Goal: Task Accomplishment & Management: Manage account settings

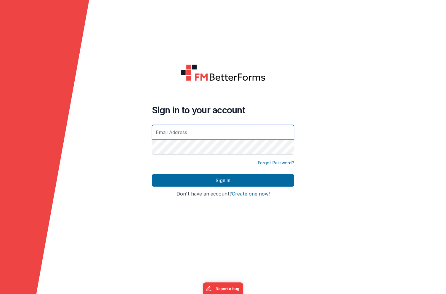
type input "[PERSON_NAME][EMAIL_ADDRESS][DOMAIN_NAME]"
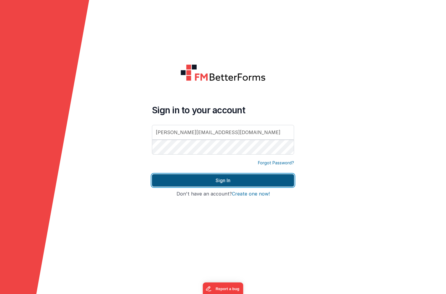
click at [185, 177] on button "Sign In" at bounding box center [223, 180] width 142 height 12
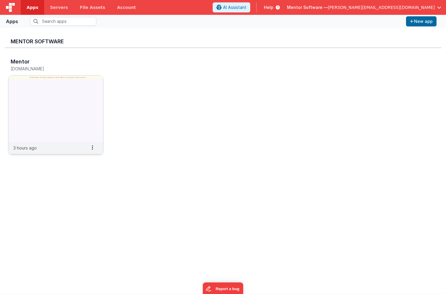
click at [72, 81] on img at bounding box center [56, 109] width 95 height 66
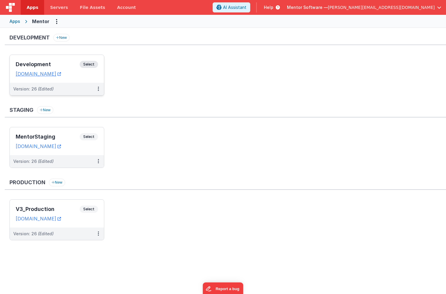
click at [59, 62] on h3 "Development" at bounding box center [48, 64] width 64 height 6
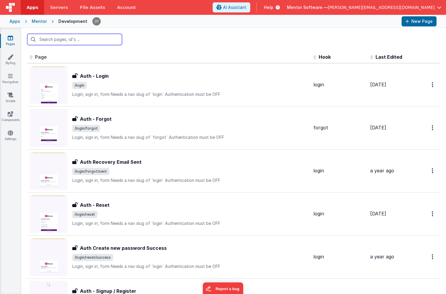
click at [92, 41] on input "text" at bounding box center [74, 39] width 95 height 11
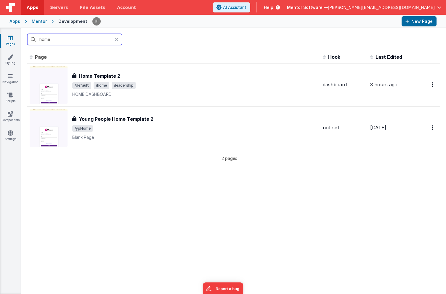
type input "home"
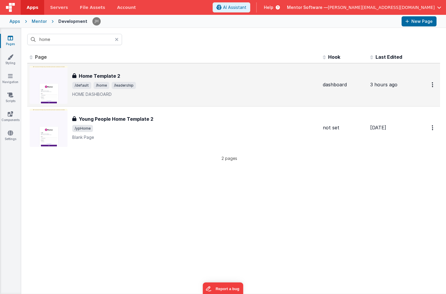
click at [175, 82] on span "/default /home /leadership" at bounding box center [195, 85] width 246 height 7
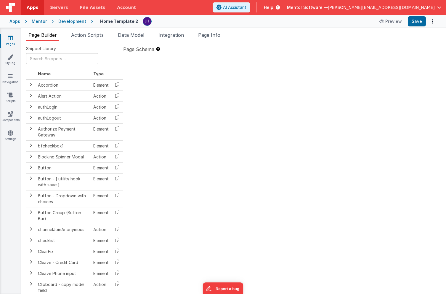
type textarea "HOME DASHBOARD"
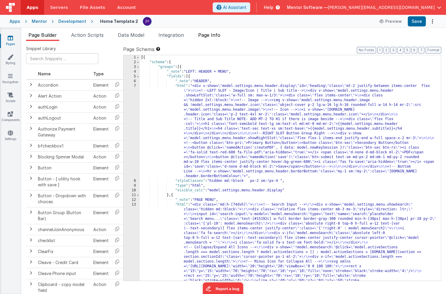
click at [214, 36] on span "Page Info" at bounding box center [209, 35] width 22 height 6
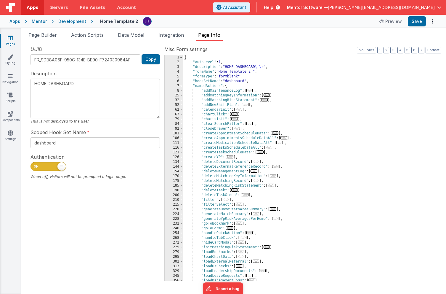
click at [256, 44] on div "Snippet Library Name Type Accordion Element Alert Action Action authLogin Actio…" at bounding box center [233, 167] width 425 height 253
click at [12, 36] on icon at bounding box center [10, 38] width 5 height 6
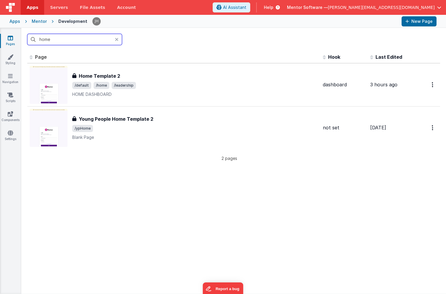
click at [114, 39] on input "home" at bounding box center [74, 39] width 95 height 11
click at [116, 39] on icon at bounding box center [117, 39] width 4 height 5
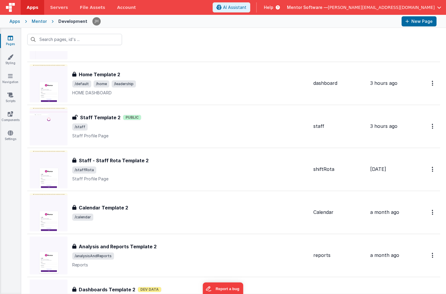
scroll to position [547, 0]
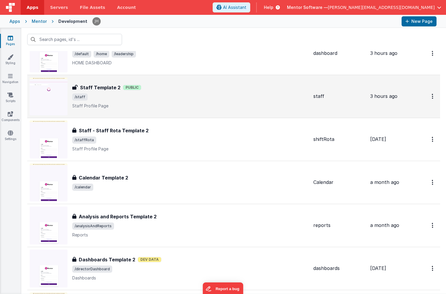
click at [170, 90] on div "Staff Template 2 Public" at bounding box center [190, 87] width 237 height 7
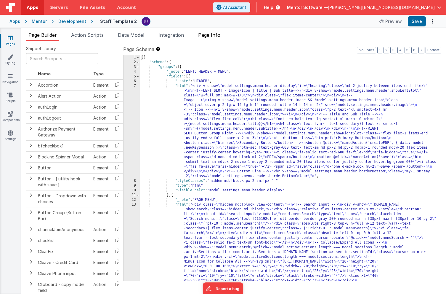
click at [210, 34] on span "Page Info" at bounding box center [209, 35] width 22 height 6
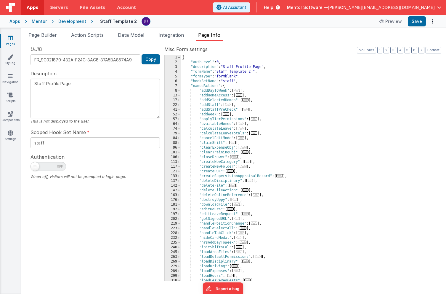
click at [55, 165] on span at bounding box center [49, 166] width 36 height 9
click at [35, 165] on input "checkbox" at bounding box center [33, 165] width 5 height 5
checkbox input "true"
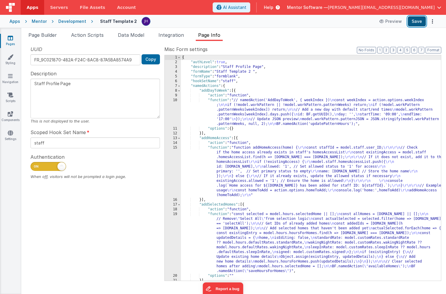
click at [417, 21] on button "Save" at bounding box center [417, 21] width 18 height 10
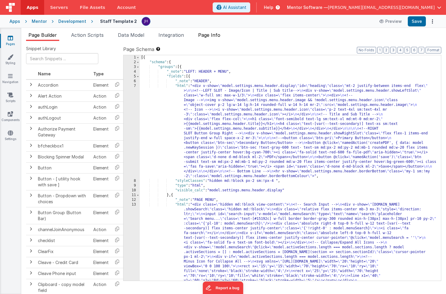
click at [206, 36] on span "Page Info" at bounding box center [209, 35] width 22 height 6
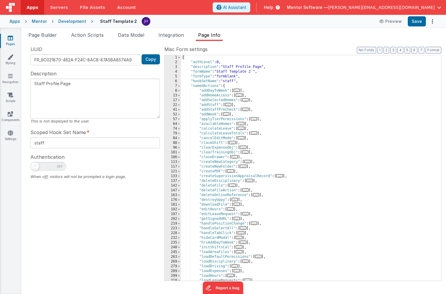
click at [12, 39] on icon at bounding box center [10, 38] width 5 height 6
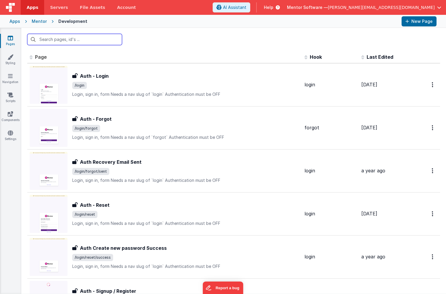
click at [86, 41] on input "text" at bounding box center [74, 39] width 95 height 11
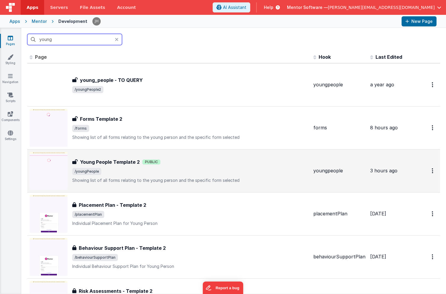
type input "young"
click at [129, 168] on span "/youngPeople" at bounding box center [190, 171] width 237 height 7
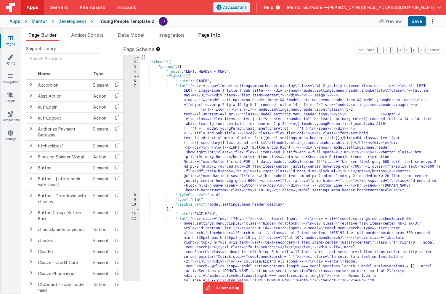
click at [217, 34] on span "Page Info" at bounding box center [209, 35] width 22 height 6
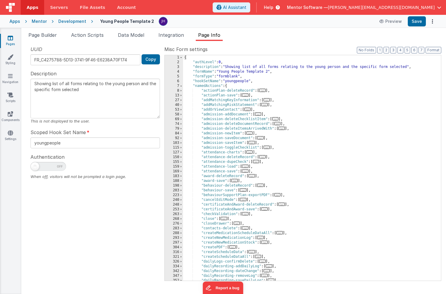
click at [37, 164] on span at bounding box center [35, 166] width 8 height 8
click at [35, 164] on input "checkbox" at bounding box center [33, 165] width 5 height 5
checkbox input "true"
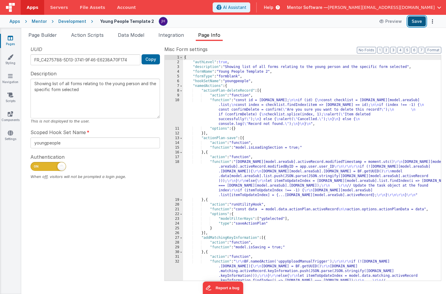
click at [418, 20] on button "Save" at bounding box center [417, 21] width 18 height 10
click at [44, 37] on span "Page Builder" at bounding box center [42, 35] width 28 height 6
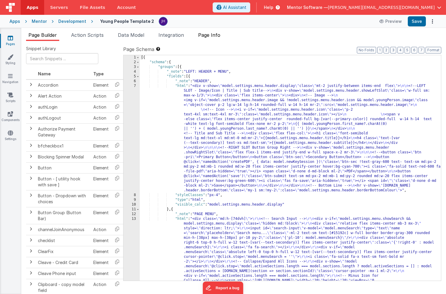
click at [213, 34] on span "Page Info" at bounding box center [209, 35] width 22 height 6
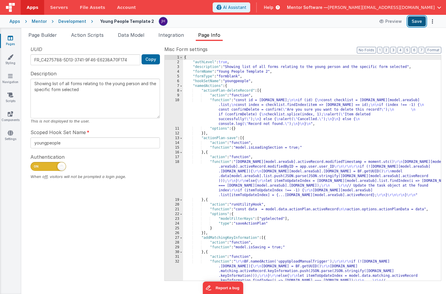
click at [417, 25] on button "Save" at bounding box center [417, 21] width 18 height 10
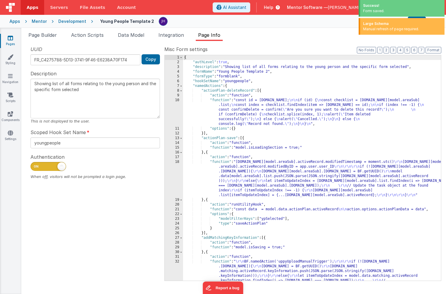
click at [250, 41] on div "Snippet Library Name Type Accordion Element Alert Action Action authLogin Actio…" at bounding box center [233, 167] width 425 height 253
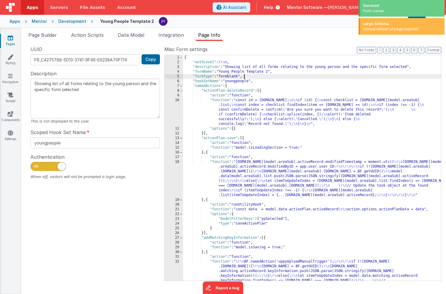
click at [253, 78] on div "{ "authLevel" : true , "description" : "Showing list of all forms relating to t…" at bounding box center [312, 189] width 258 height 268
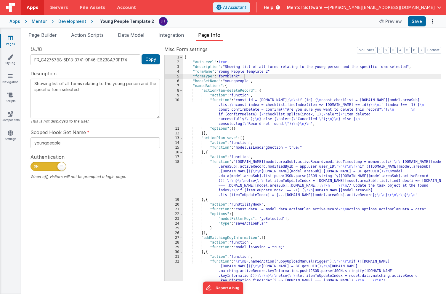
click at [243, 46] on label "Misc Form settings" at bounding box center [302, 49] width 277 height 7
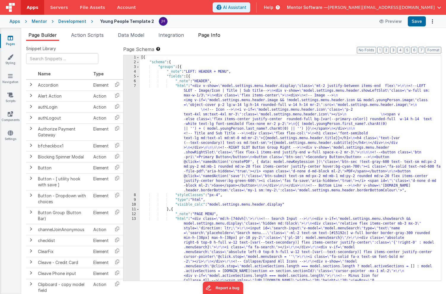
click at [208, 34] on span "Page Info" at bounding box center [209, 35] width 22 height 6
click at [212, 35] on span "Page Info" at bounding box center [209, 35] width 22 height 6
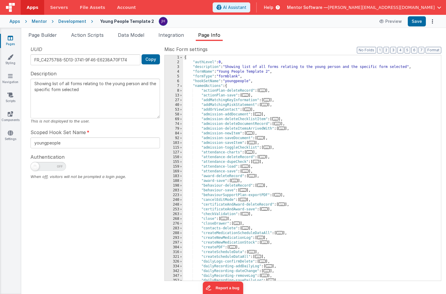
click at [60, 164] on span at bounding box center [49, 166] width 36 height 9
click at [35, 164] on input "checkbox" at bounding box center [33, 165] width 5 height 5
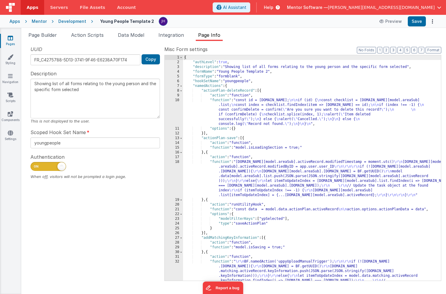
click at [57, 166] on span at bounding box center [49, 166] width 36 height 9
click at [35, 166] on input "checkbox" at bounding box center [33, 165] width 5 height 5
click at [58, 166] on span at bounding box center [49, 166] width 36 height 9
click at [35, 166] on input "checkbox" at bounding box center [33, 165] width 5 height 5
checkbox input "true"
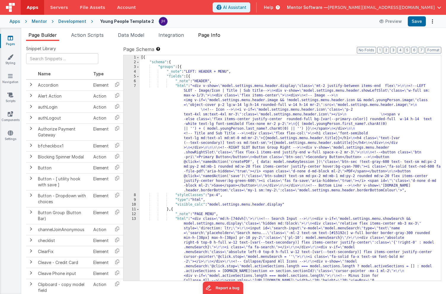
click at [211, 34] on span "Page Info" at bounding box center [209, 35] width 22 height 6
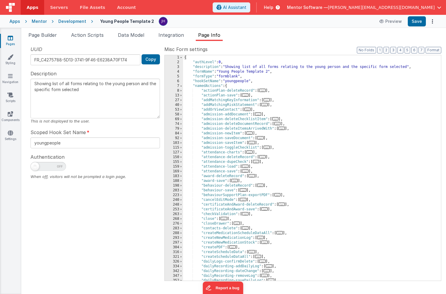
click at [52, 167] on span at bounding box center [49, 166] width 36 height 9
click at [35, 167] on input "checkbox" at bounding box center [33, 165] width 5 height 5
checkbox input "true"
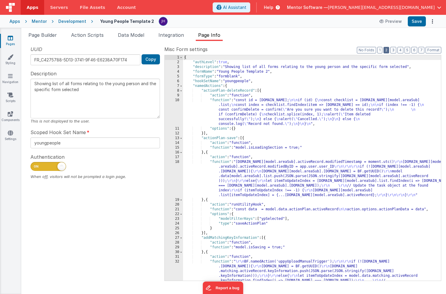
click at [389, 51] on button "2" at bounding box center [387, 50] width 6 height 7
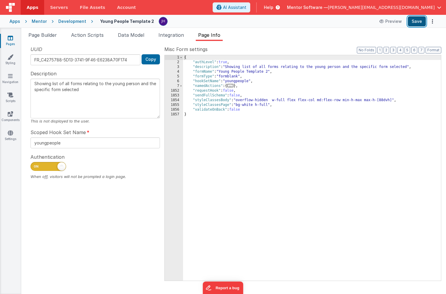
click at [417, 23] on button "Save" at bounding box center [417, 21] width 18 height 10
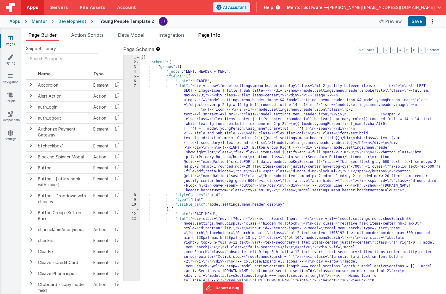
click at [208, 33] on span "Page Info" at bounding box center [209, 35] width 22 height 6
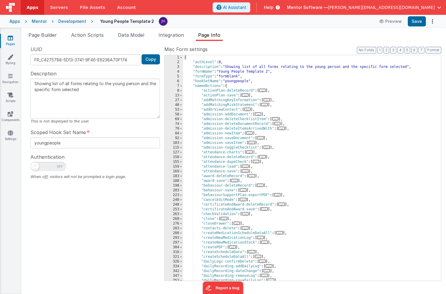
click at [12, 36] on icon at bounding box center [10, 38] width 5 height 6
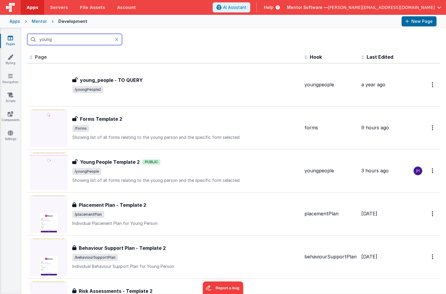
click at [71, 41] on input "young" at bounding box center [74, 39] width 95 height 11
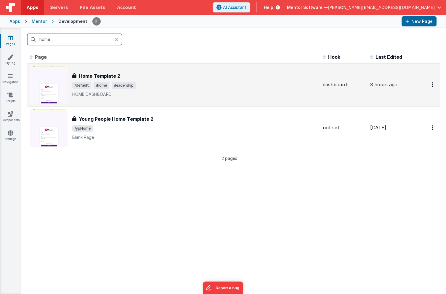
type input "home"
click at [101, 87] on span "/home" at bounding box center [102, 85] width 16 height 7
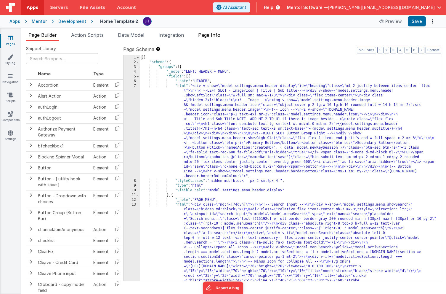
click at [218, 39] on li "Page Info" at bounding box center [209, 35] width 27 height 9
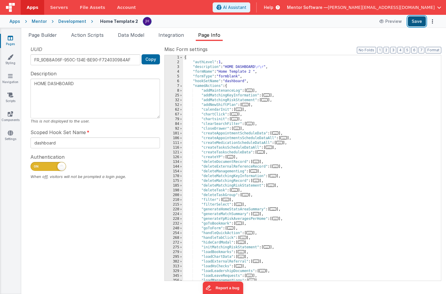
click at [417, 23] on button "Save" at bounding box center [417, 21] width 18 height 10
